Goal: Task Accomplishment & Management: Use online tool/utility

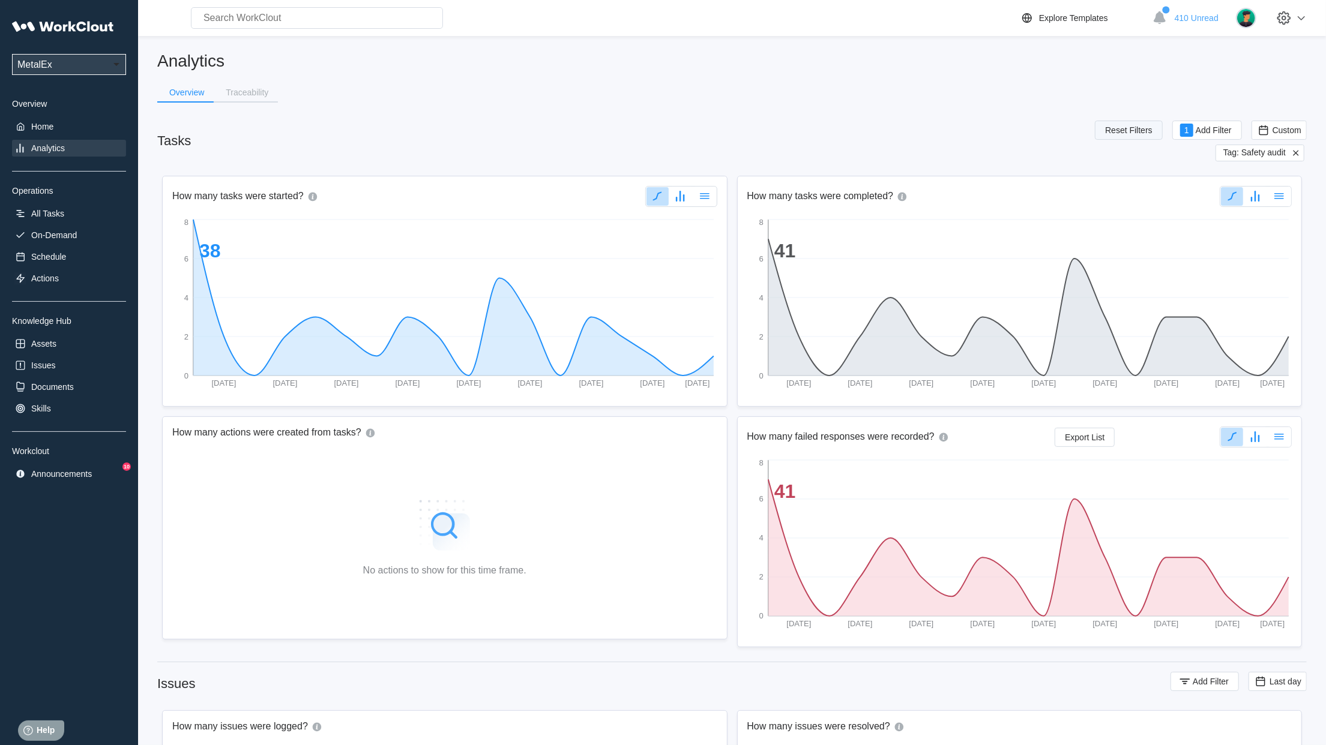
click at [1128, 130] on span "Reset Filters" at bounding box center [1128, 130] width 47 height 8
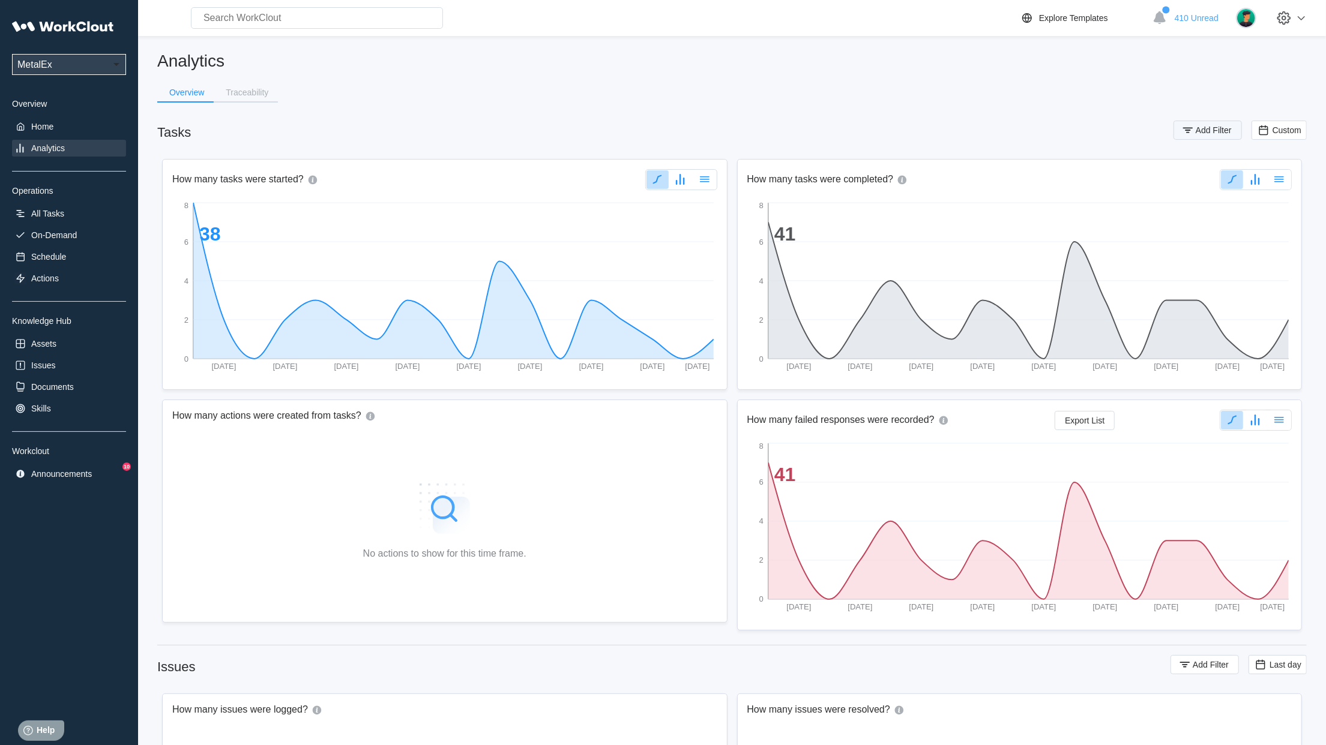
click at [1190, 130] on icon "button" at bounding box center [1187, 130] width 13 height 13
click at [946, 173] on icon at bounding box center [948, 177] width 13 height 13
click at [889, 226] on div "Tag" at bounding box center [893, 222] width 115 height 10
click at [1061, 170] on div "Tag" at bounding box center [1097, 177] width 241 height 17
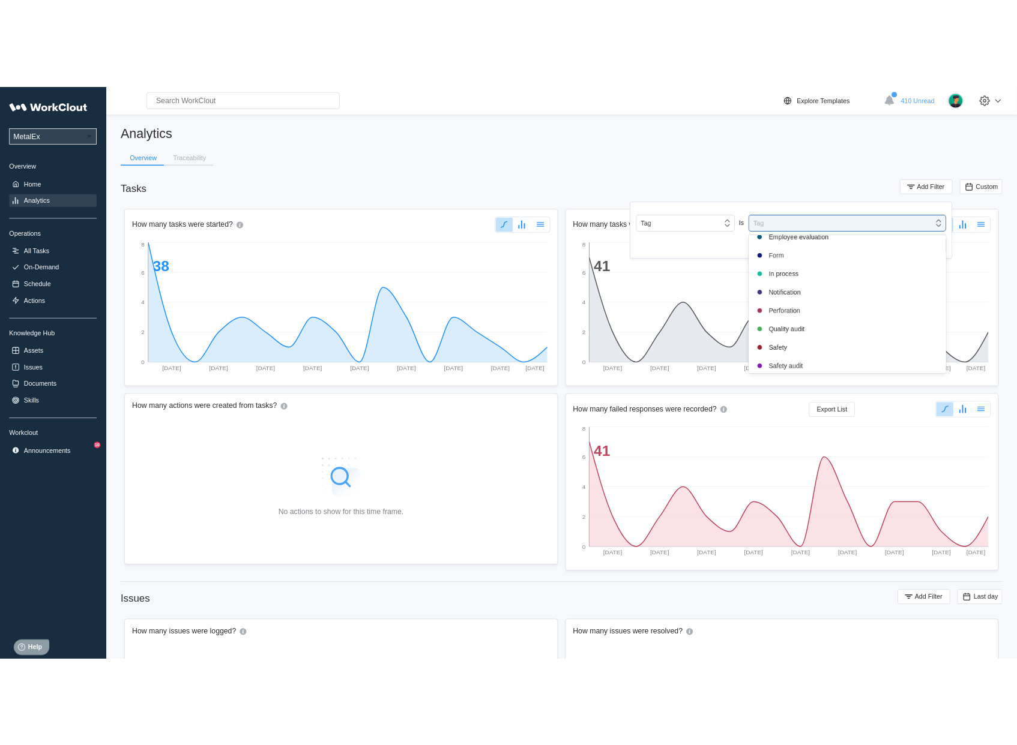
scroll to position [185, 0]
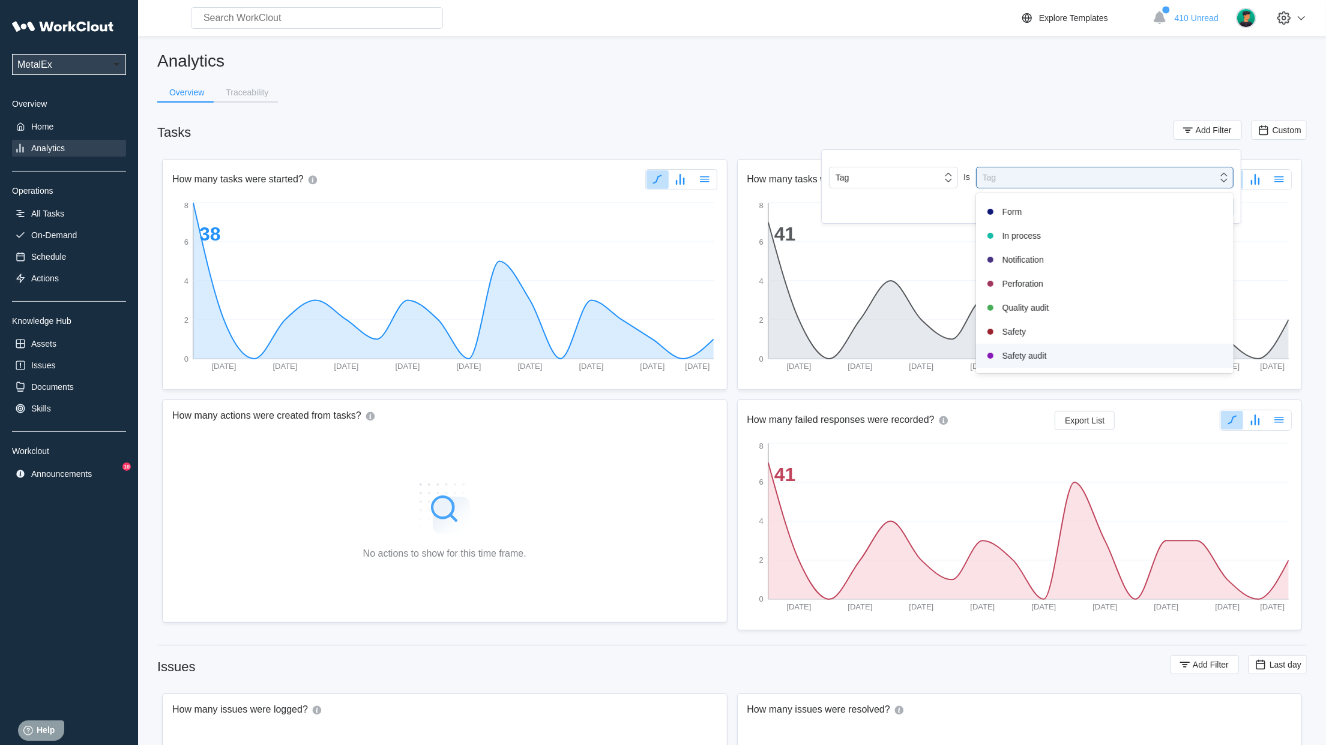
click at [1033, 360] on div "Safety audit" at bounding box center [1104, 356] width 243 height 14
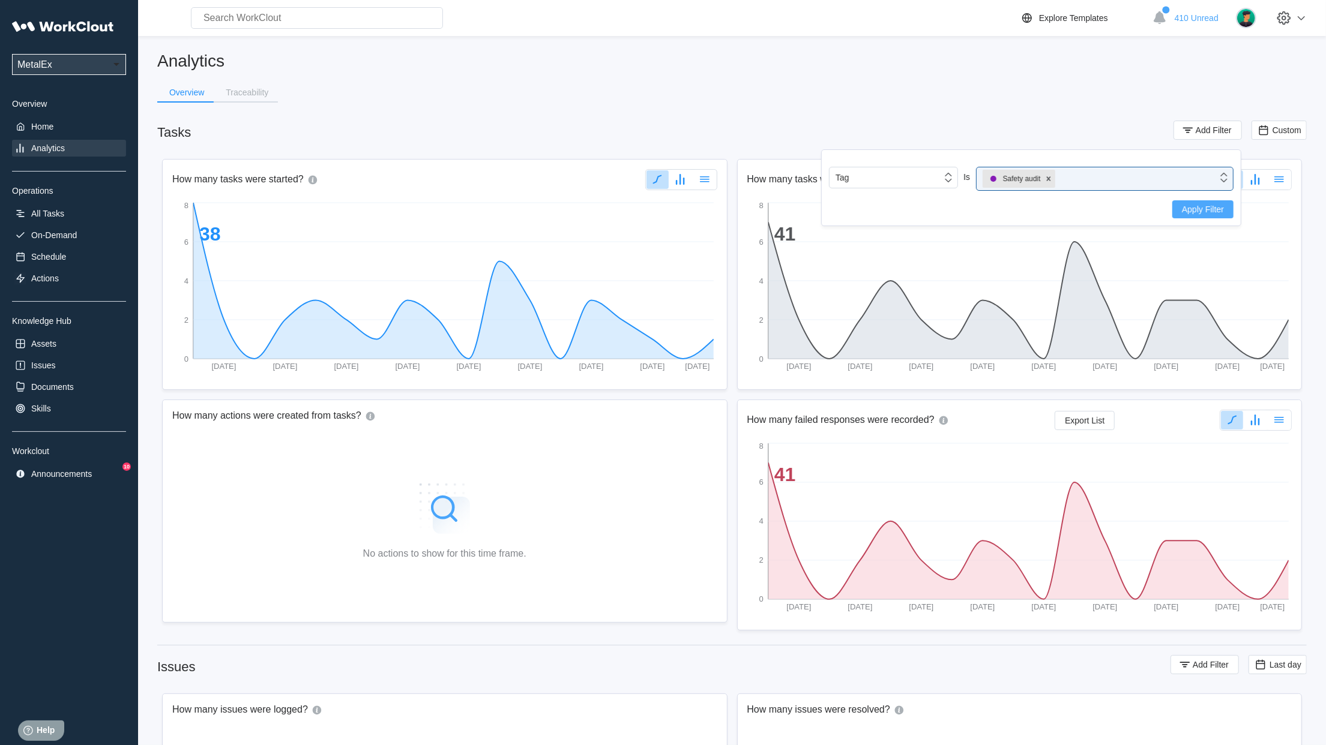
click at [1198, 212] on span "Apply Filter" at bounding box center [1203, 209] width 42 height 8
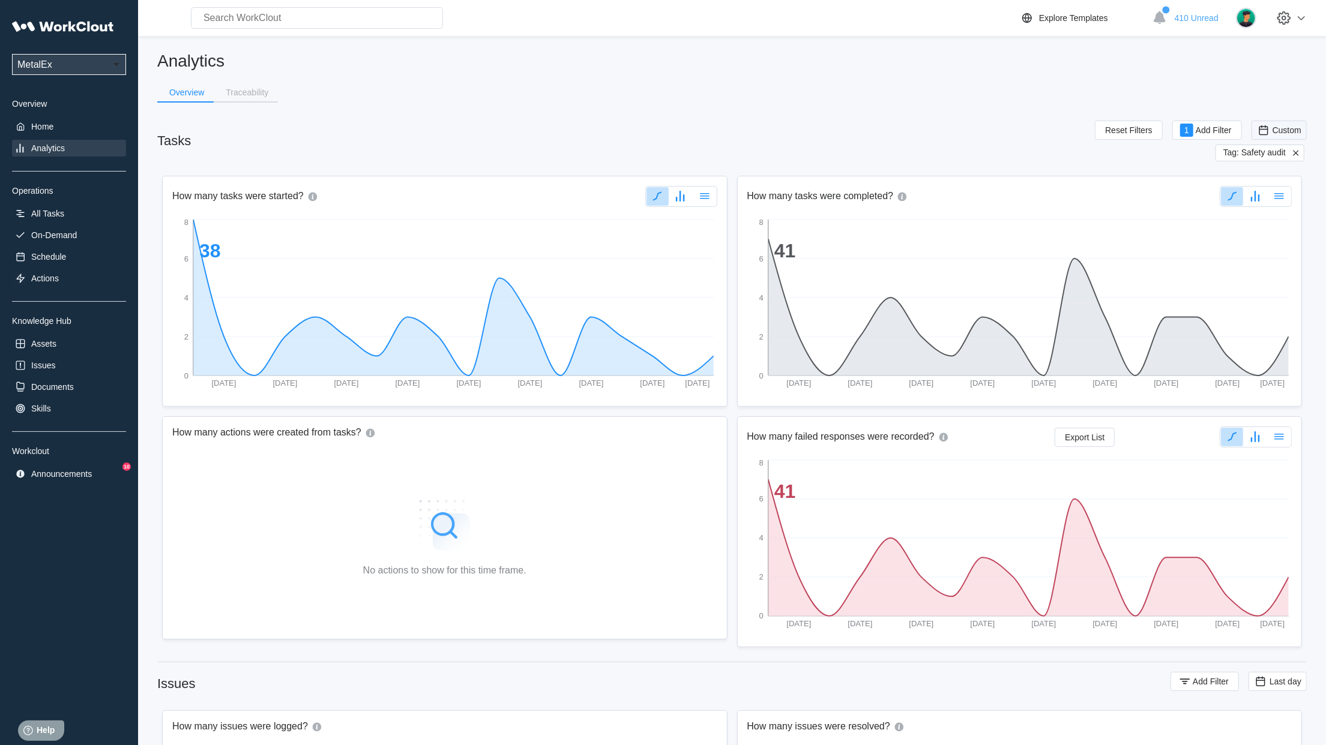
click at [1278, 133] on span "Custom" at bounding box center [1286, 130] width 29 height 10
click at [1263, 252] on div "Custom" at bounding box center [1260, 250] width 29 height 10
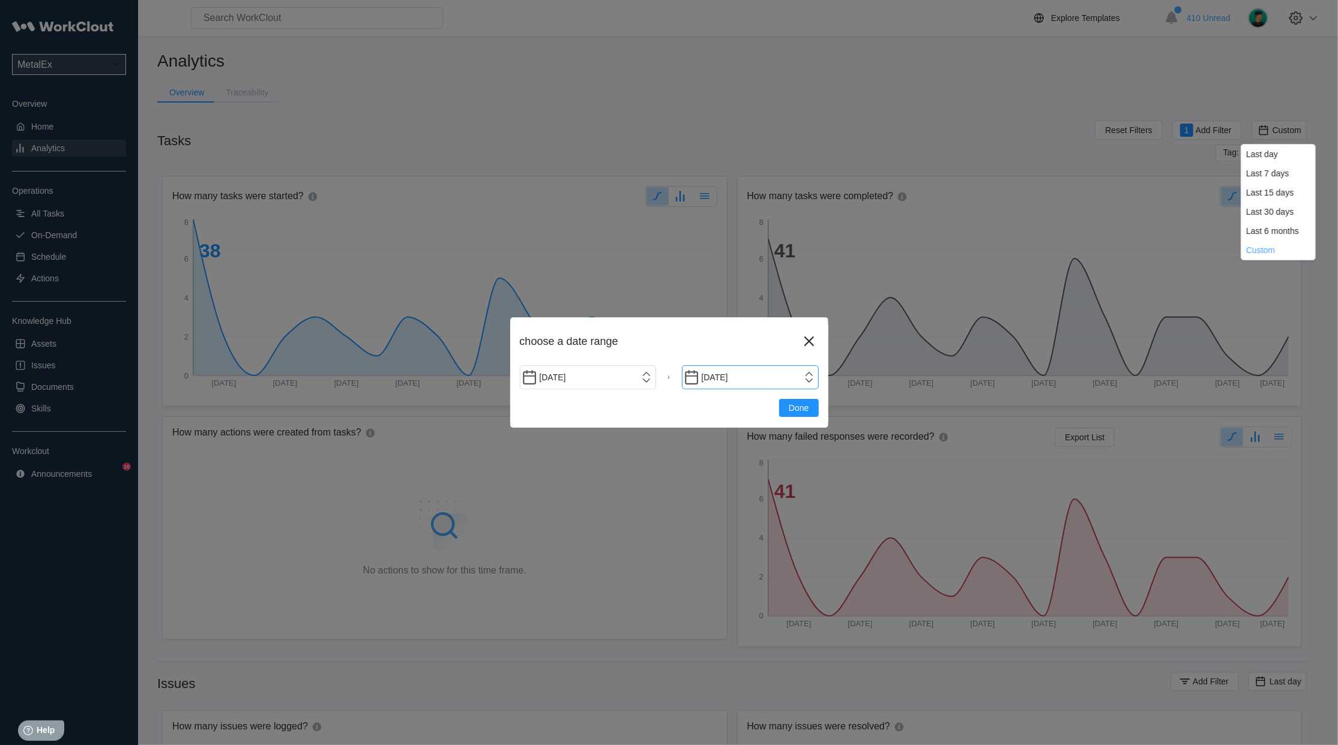
click at [811, 378] on input "[DATE]" at bounding box center [750, 378] width 137 height 24
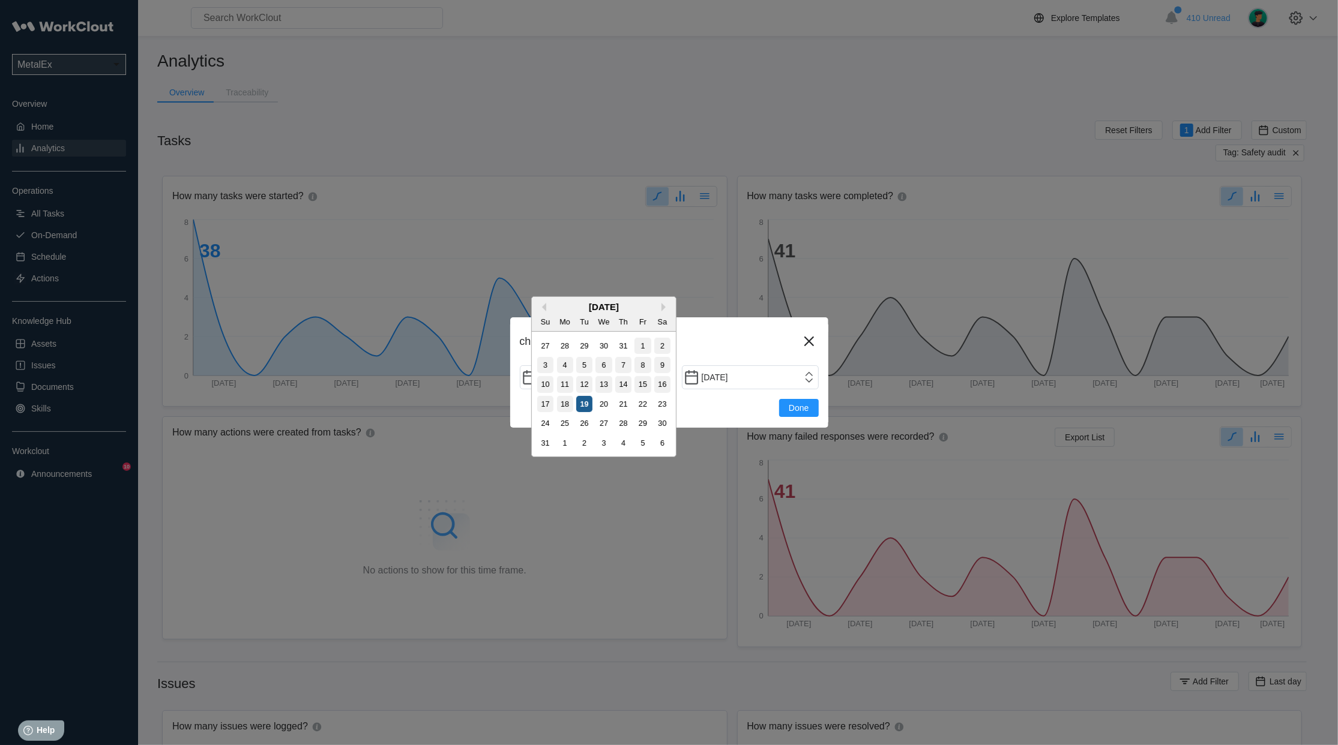
click at [579, 406] on div "19" at bounding box center [584, 404] width 16 height 16
type input "[DATE]"
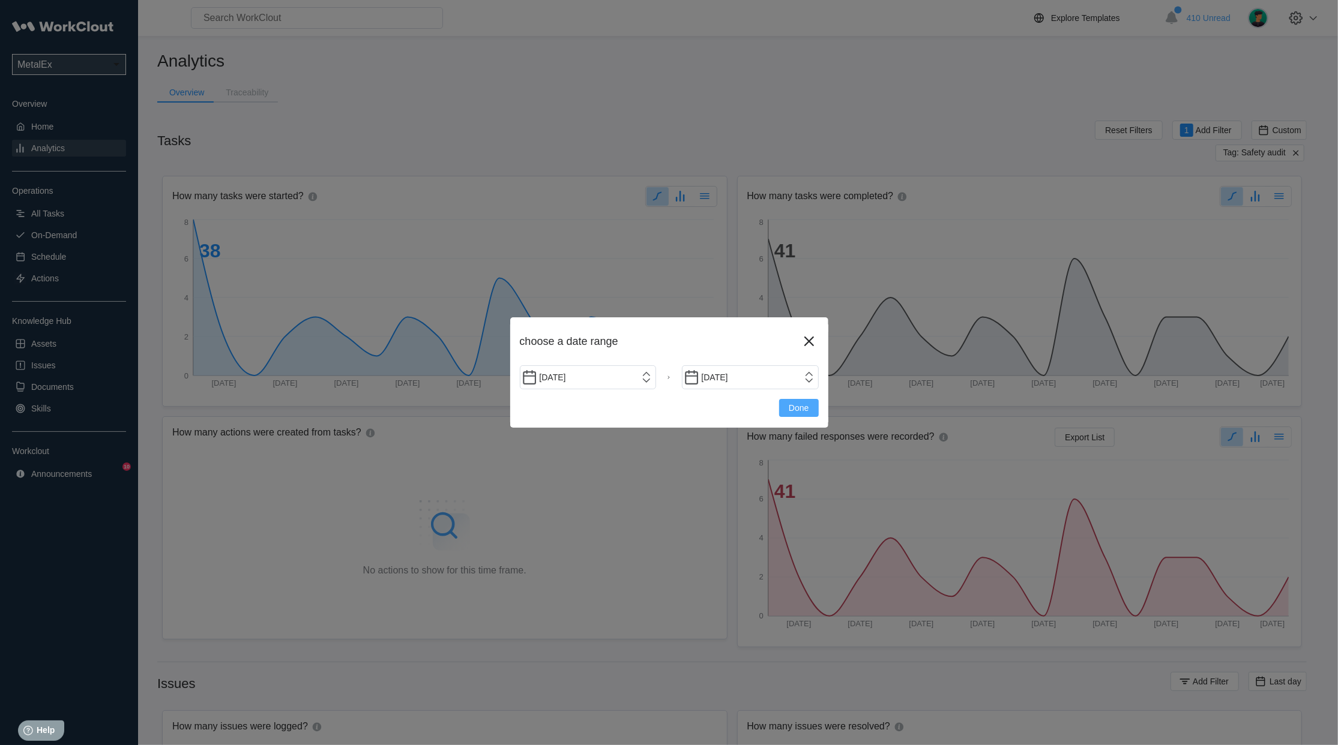
click at [804, 406] on span "Done" at bounding box center [799, 408] width 20 height 8
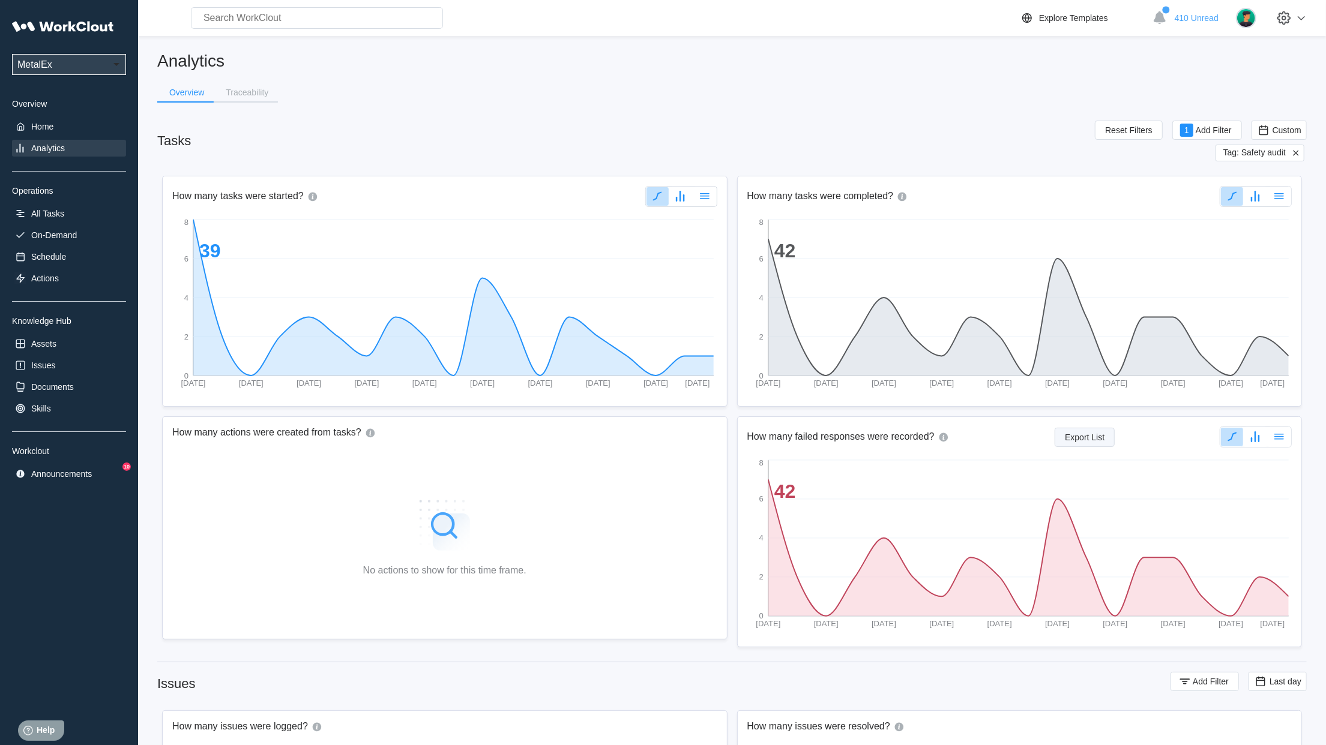
click at [1074, 439] on span "Export List" at bounding box center [1085, 437] width 40 height 8
